Goal: Navigation & Orientation: Go to known website

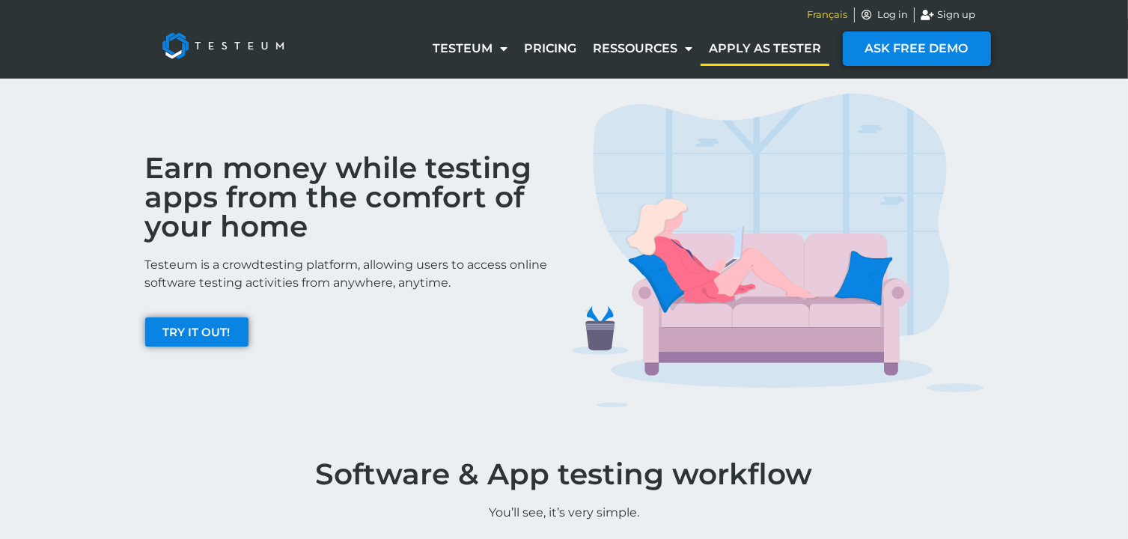
click at [822, 17] on span "Français" at bounding box center [827, 14] width 40 height 15
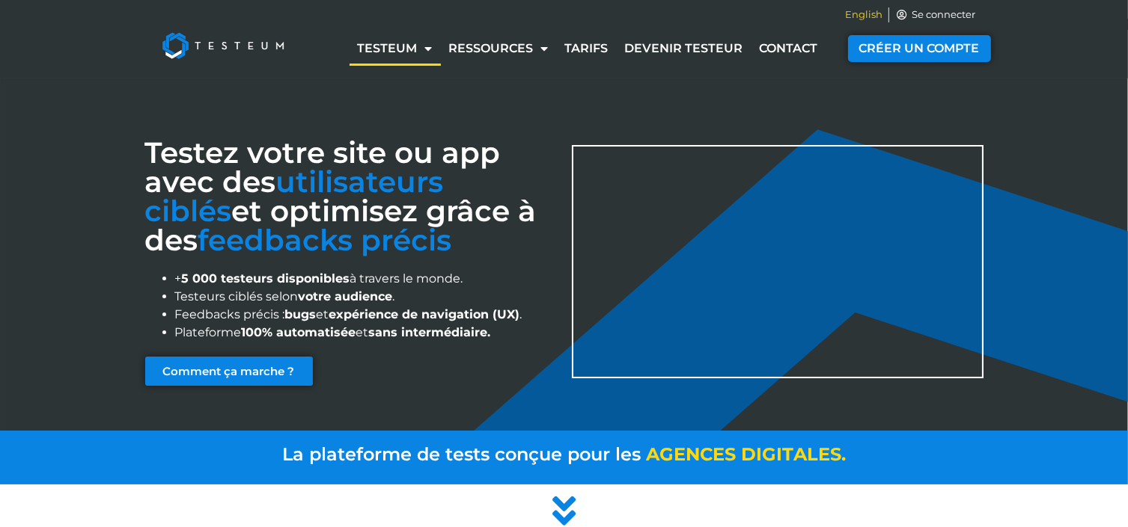
click at [867, 17] on span "English" at bounding box center [863, 14] width 37 height 15
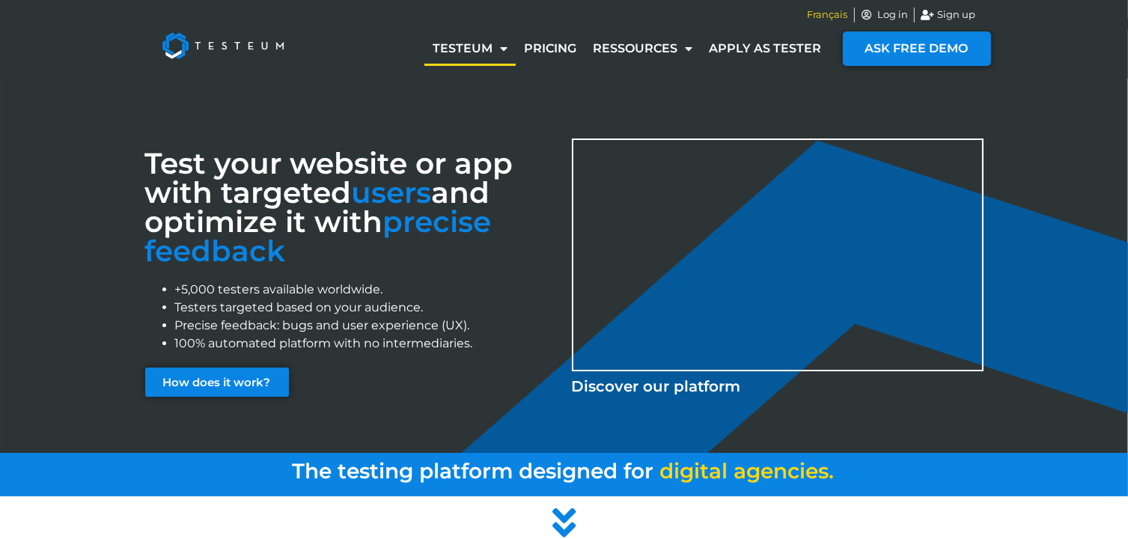
click at [837, 14] on span "Français" at bounding box center [827, 14] width 40 height 15
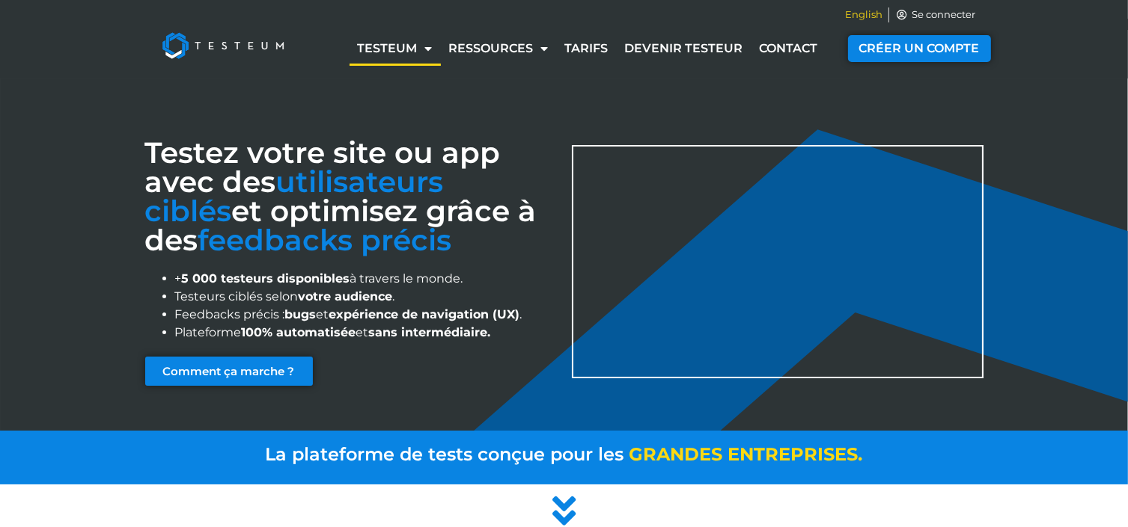
click at [856, 14] on span "English" at bounding box center [863, 14] width 37 height 15
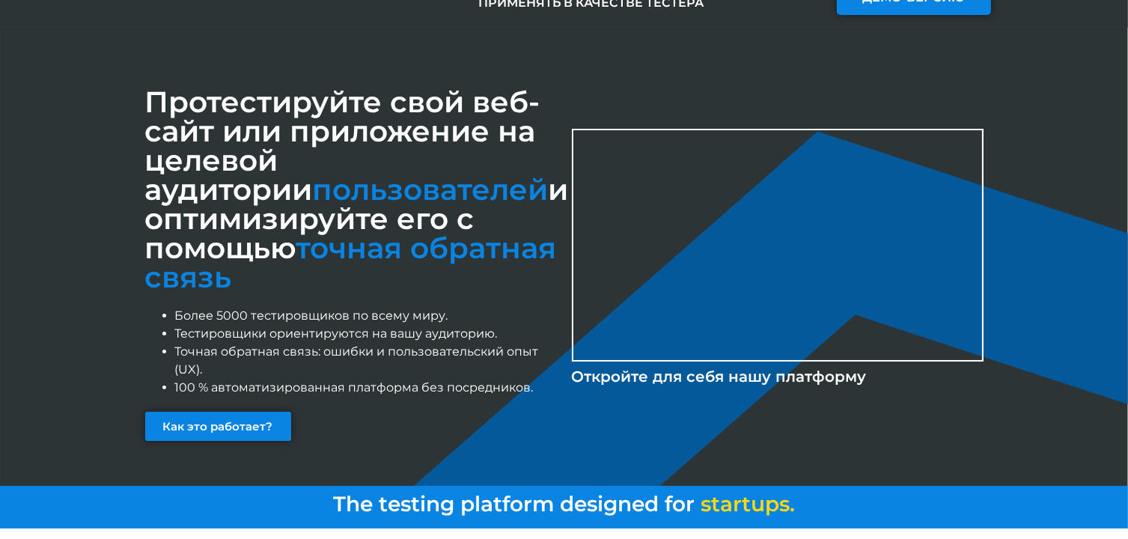
scroll to position [87, 0]
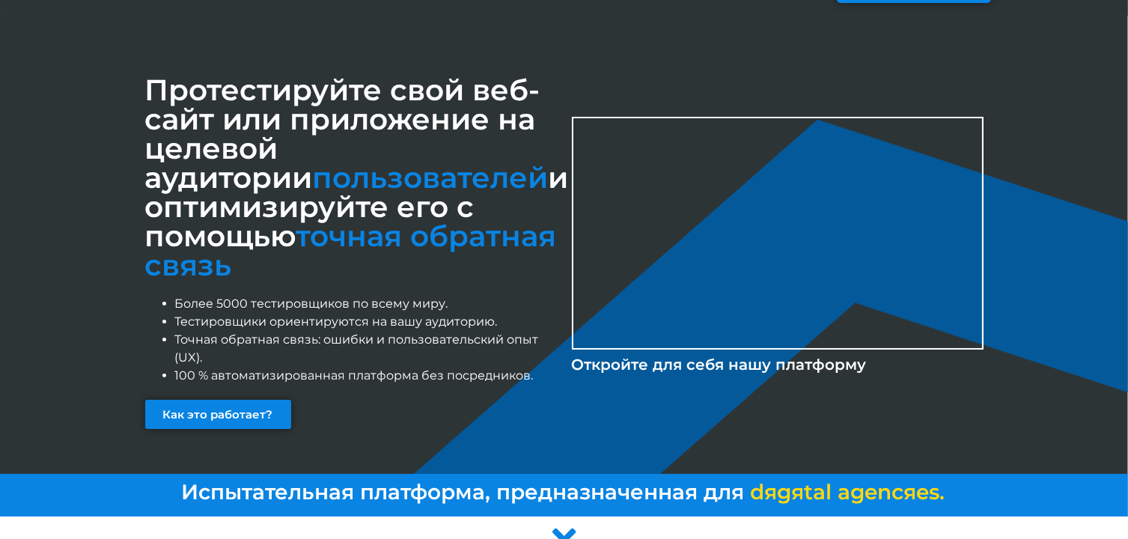
click at [1111, 167] on div "Протестируйте свой веб-сайт или приложение на целевой аудитории пользователей и…" at bounding box center [564, 245] width 1128 height 458
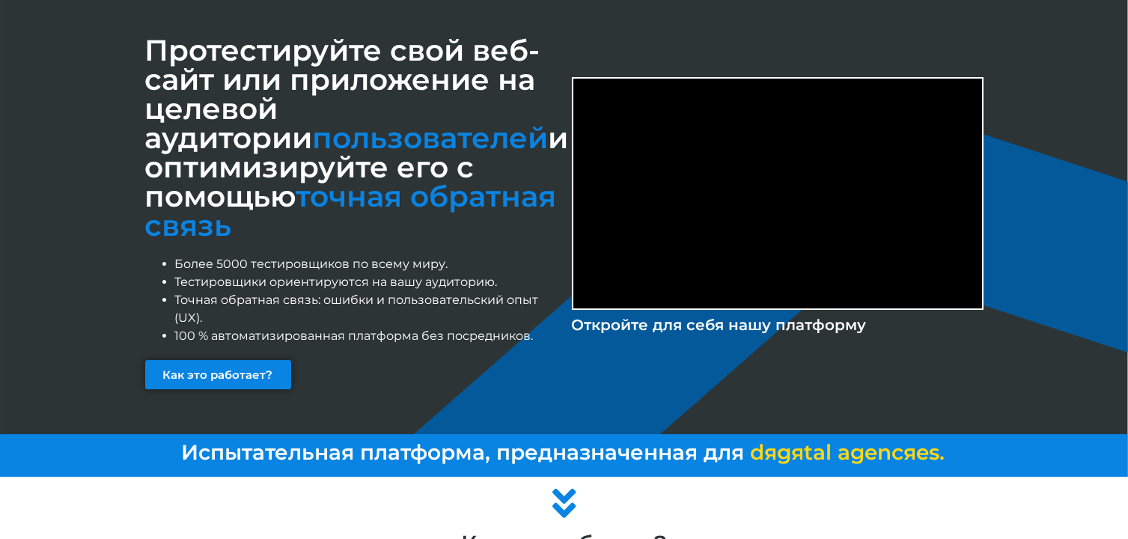
scroll to position [0, 0]
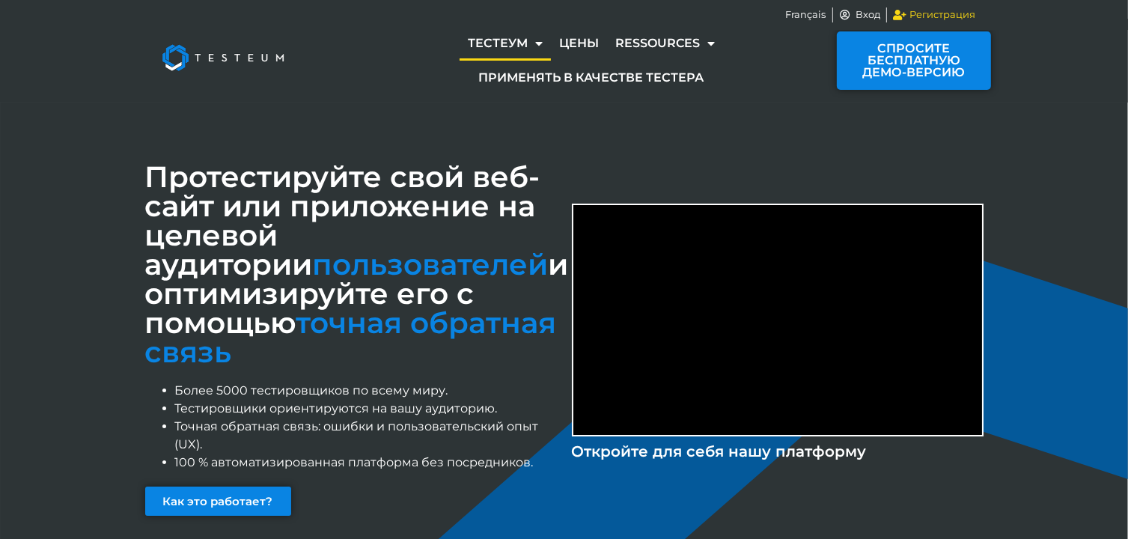
click at [914, 10] on ya-tr-span "Регистрация" at bounding box center [943, 14] width 66 height 12
